Goal: Information Seeking & Learning: Check status

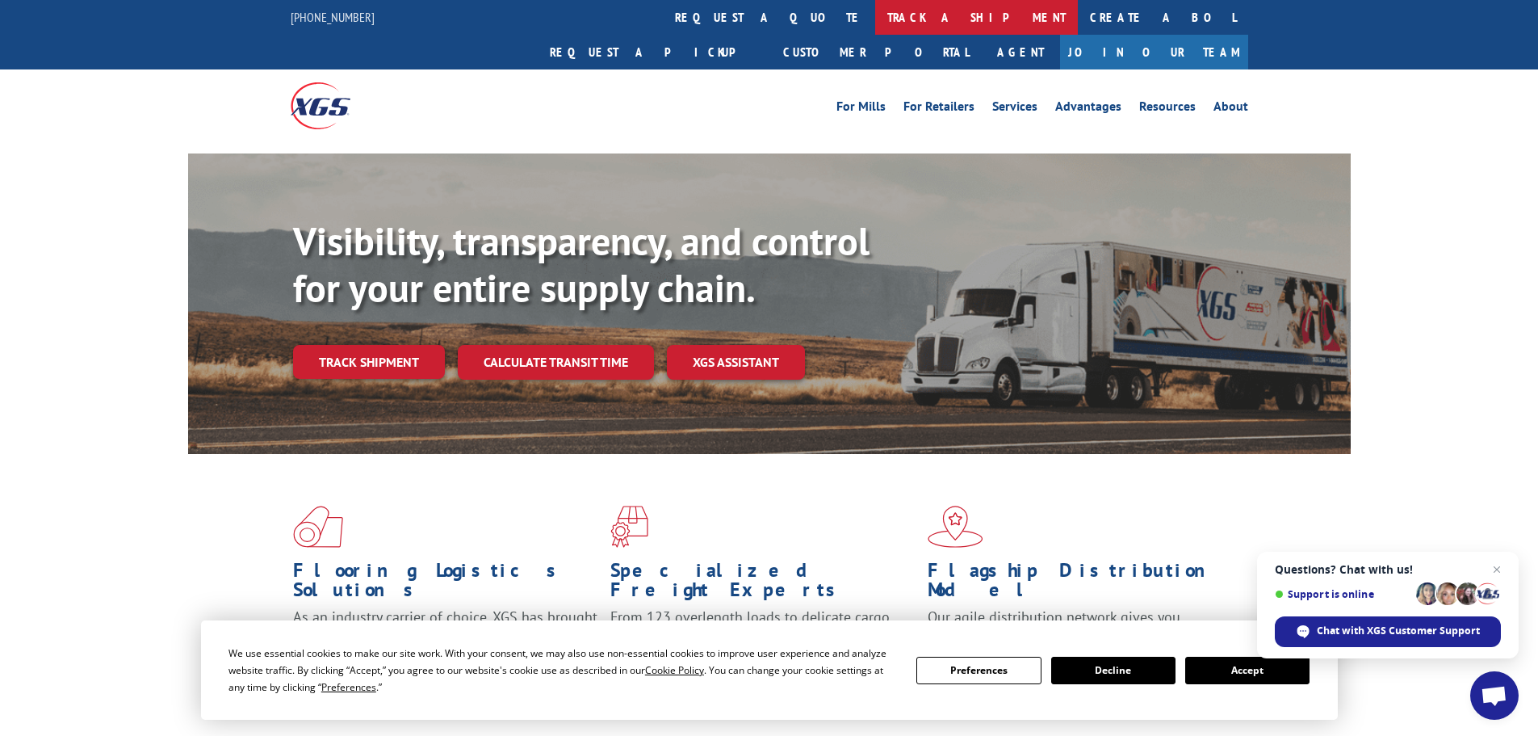
click at [875, 10] on link "track a shipment" at bounding box center [976, 17] width 203 height 35
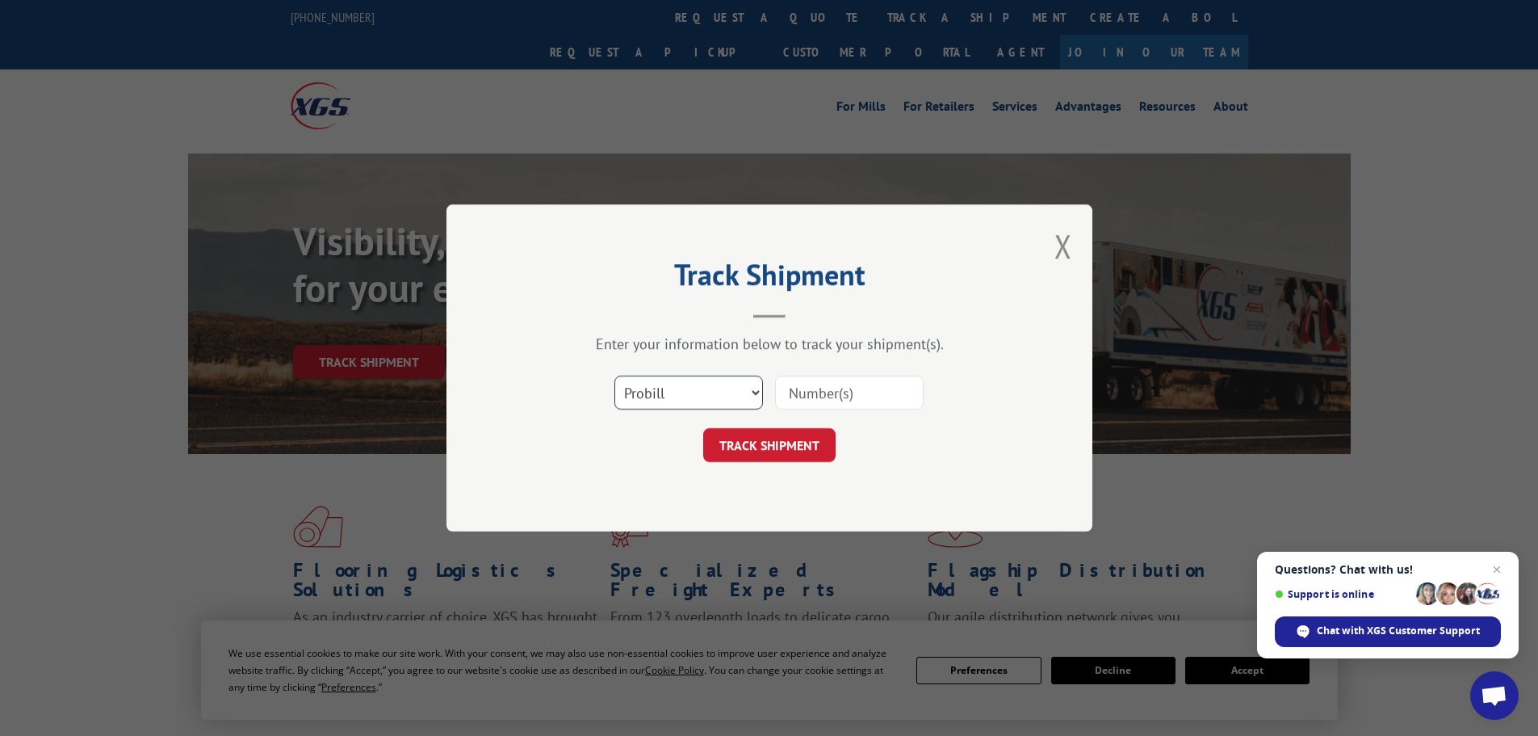
drag, startPoint x: 759, startPoint y: 386, endPoint x: 750, endPoint y: 386, distance: 8.9
click at [758, 386] on select "Select category... Probill BOL PO" at bounding box center [688, 392] width 149 height 34
select select "bol"
click at [614, 375] on select "Select category... Probill BOL PO" at bounding box center [688, 392] width 149 height 34
click at [854, 392] on input at bounding box center [849, 392] width 149 height 34
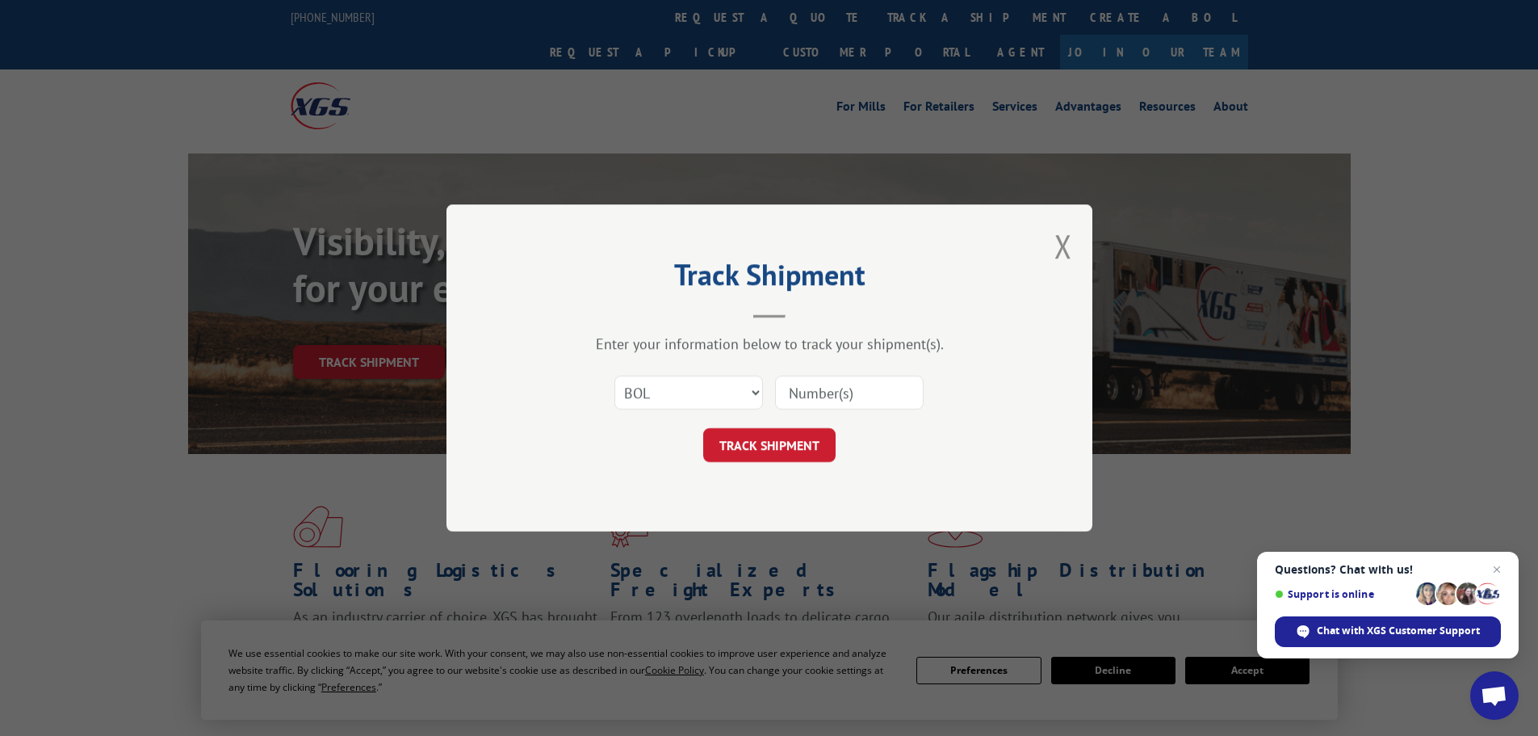
paste input "6023912"
type input "6023912"
drag, startPoint x: 788, startPoint y: 444, endPoint x: 530, endPoint y: 448, distance: 257.6
click at [786, 444] on button "TRACK SHIPMENT" at bounding box center [769, 445] width 132 height 34
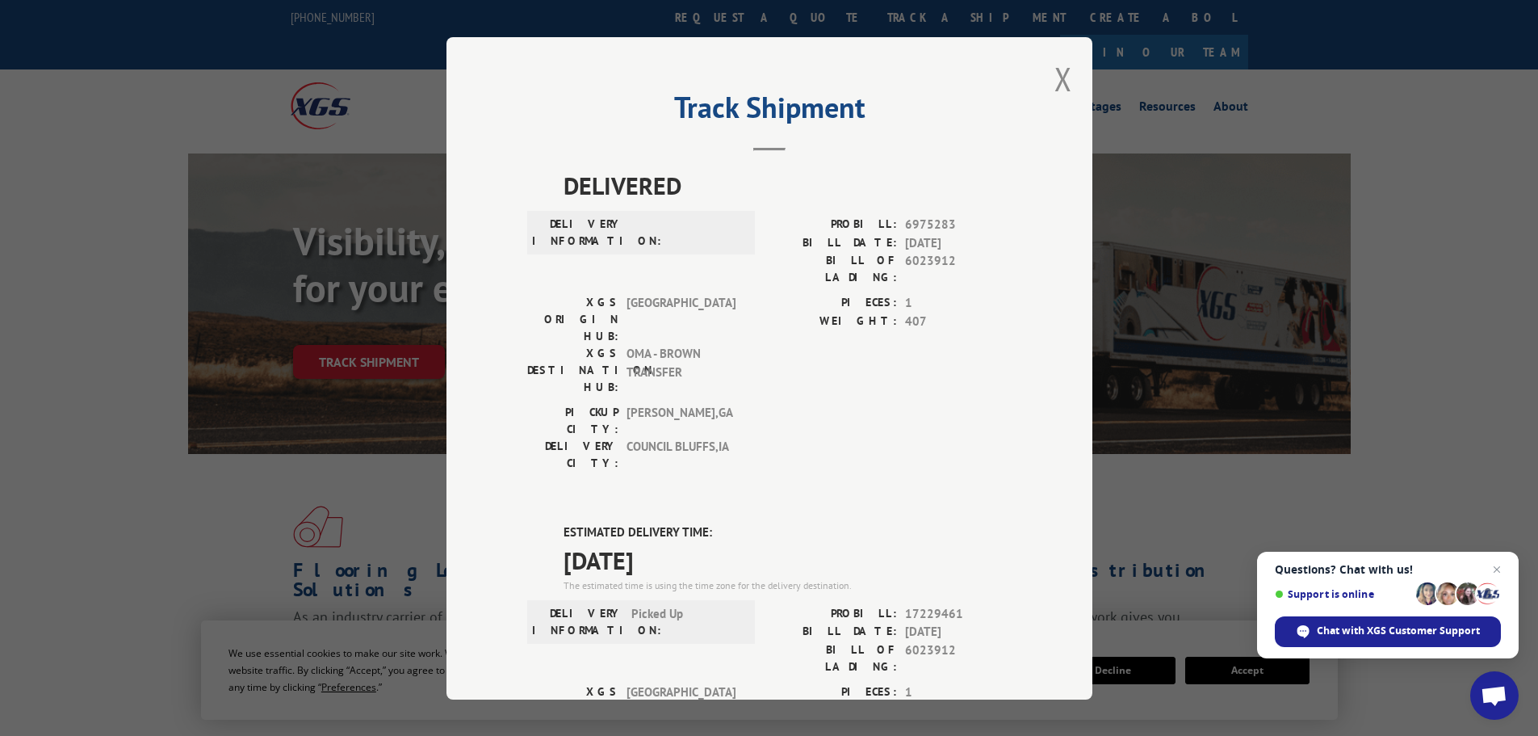
drag, startPoint x: 1053, startPoint y: 72, endPoint x: 1043, endPoint y: 69, distance: 10.2
click at [1054, 73] on button "Close modal" at bounding box center [1063, 78] width 18 height 43
